Goal: Use online tool/utility: Utilize a website feature to perform a specific function

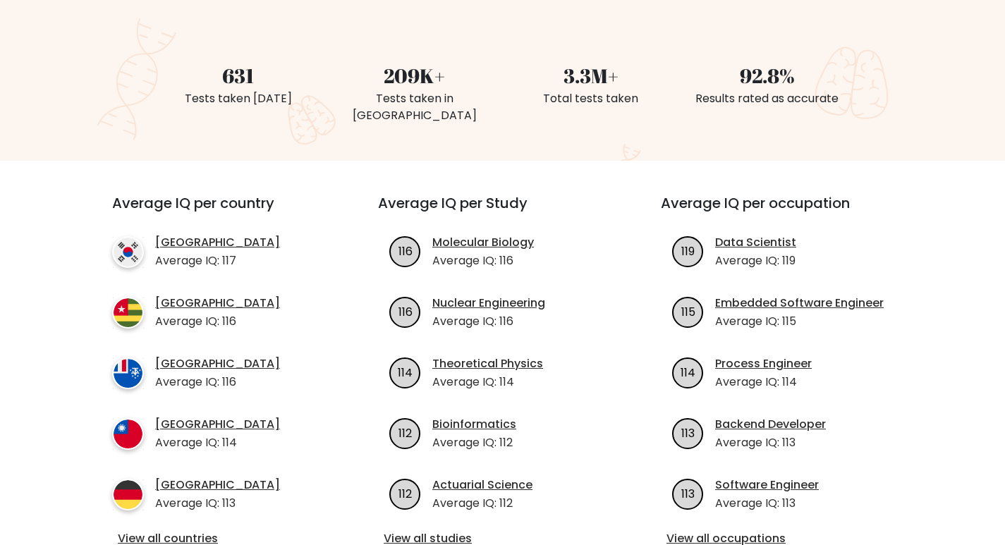
scroll to position [141, 0]
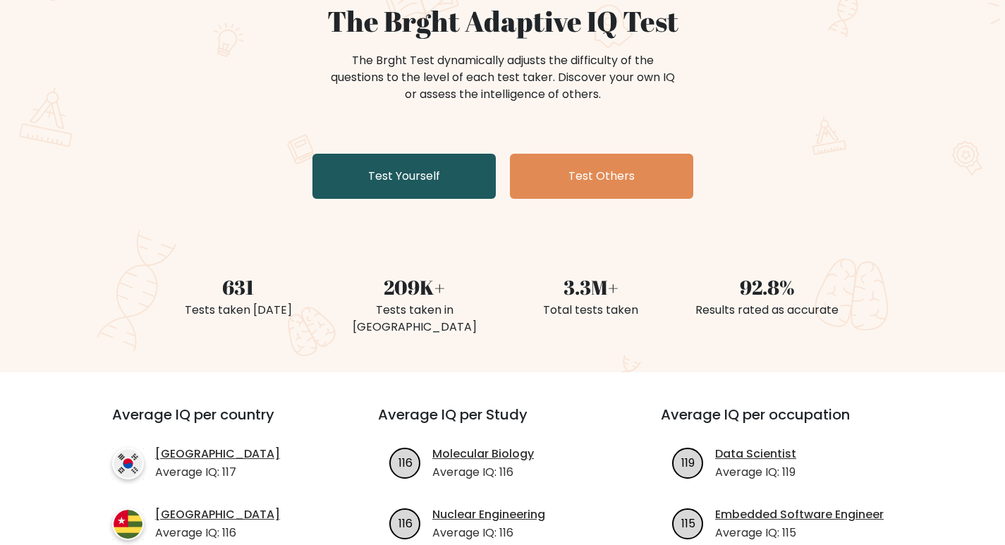
click at [386, 163] on link "Test Yourself" at bounding box center [403, 176] width 183 height 45
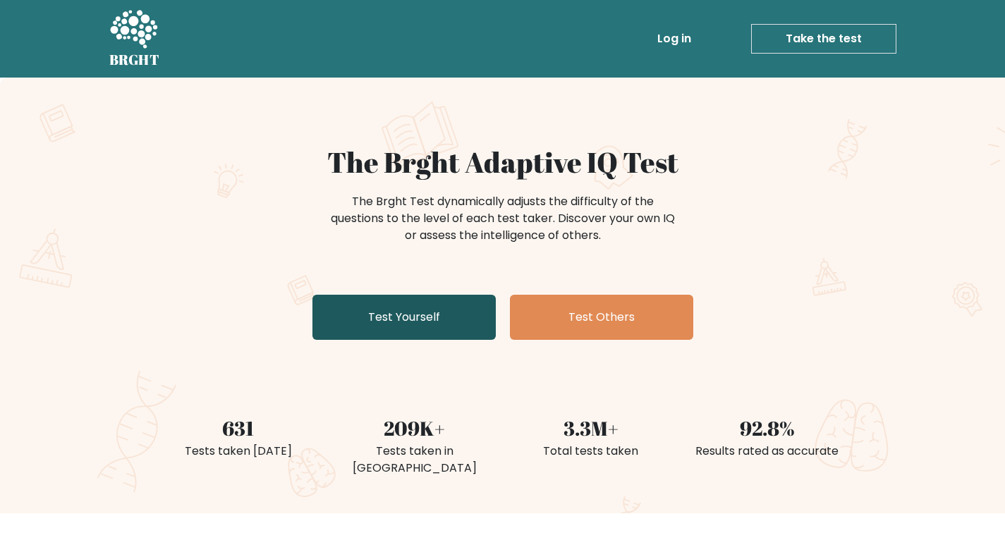
click at [389, 306] on link "Test Yourself" at bounding box center [403, 317] width 183 height 45
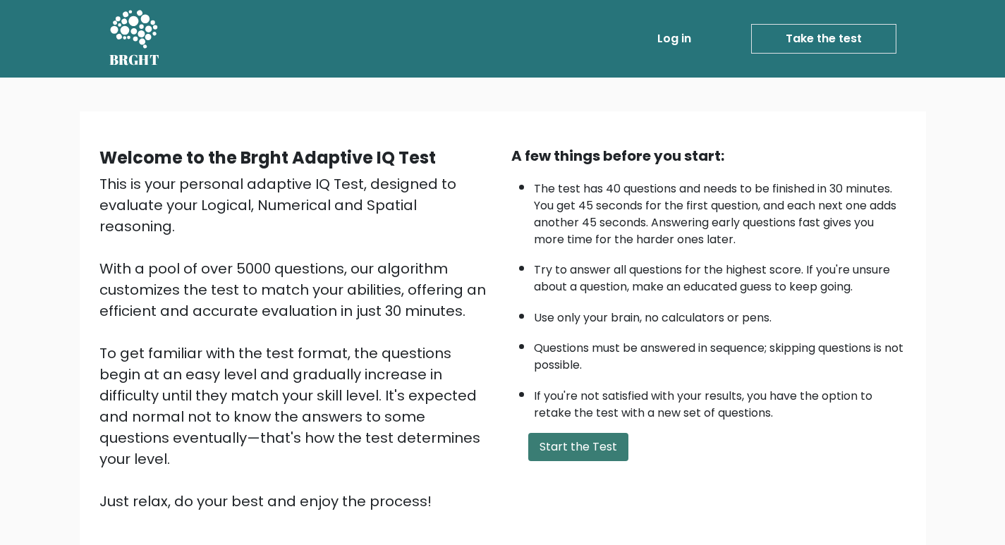
click at [539, 438] on button "Start the Test" at bounding box center [578, 447] width 100 height 28
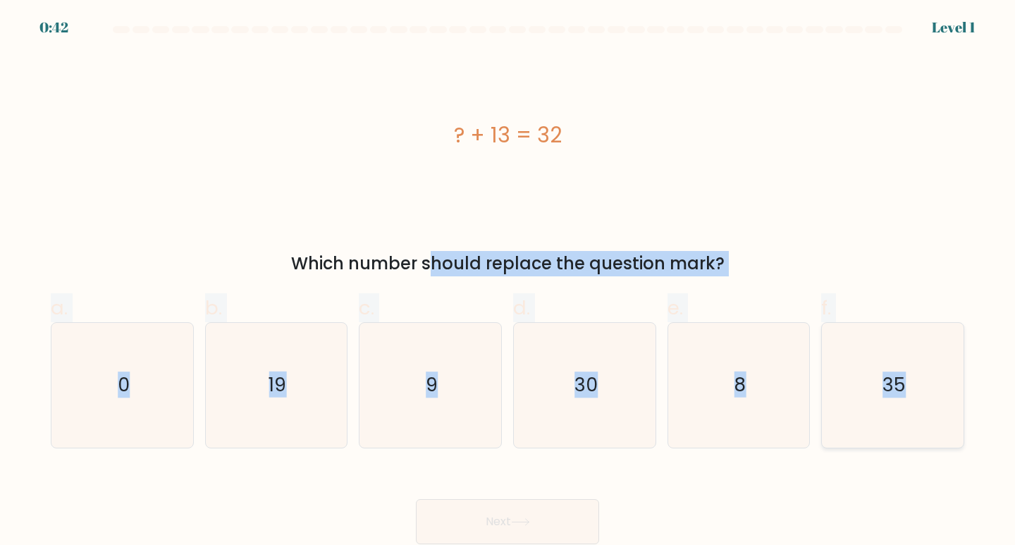
drag, startPoint x: 231, startPoint y: 245, endPoint x: 927, endPoint y: 432, distance: 720.8
click at [927, 432] on form "a. 0" at bounding box center [507, 285] width 1015 height 518
copy form "Which number should replace the question mark? a. 0 b. 19 c. 9 d. 30 e. 8 f. 35"
